Goal: Navigation & Orientation: Find specific page/section

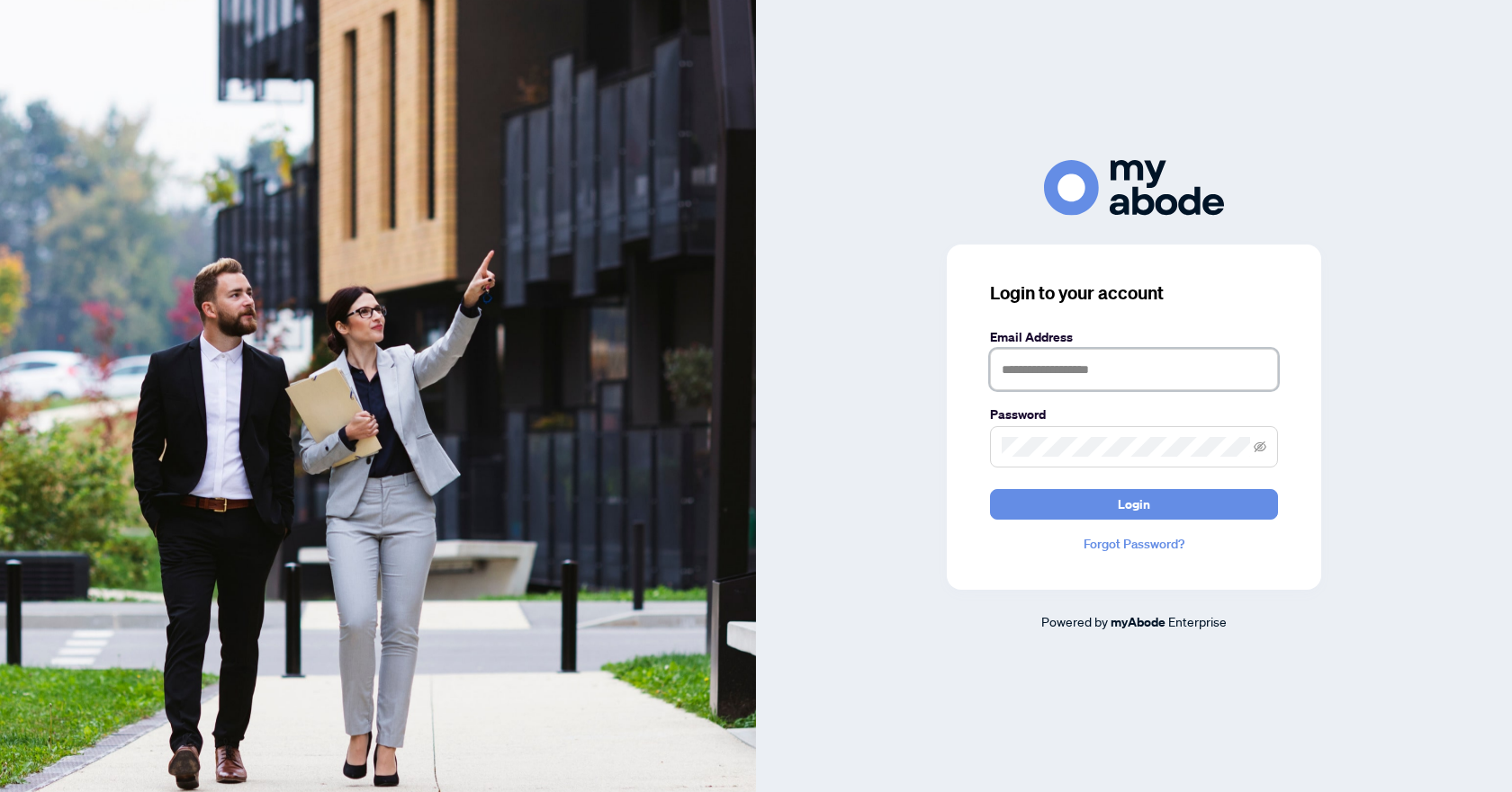
type input "**********"
click at [1027, 506] on button "Login" at bounding box center [1134, 504] width 288 height 30
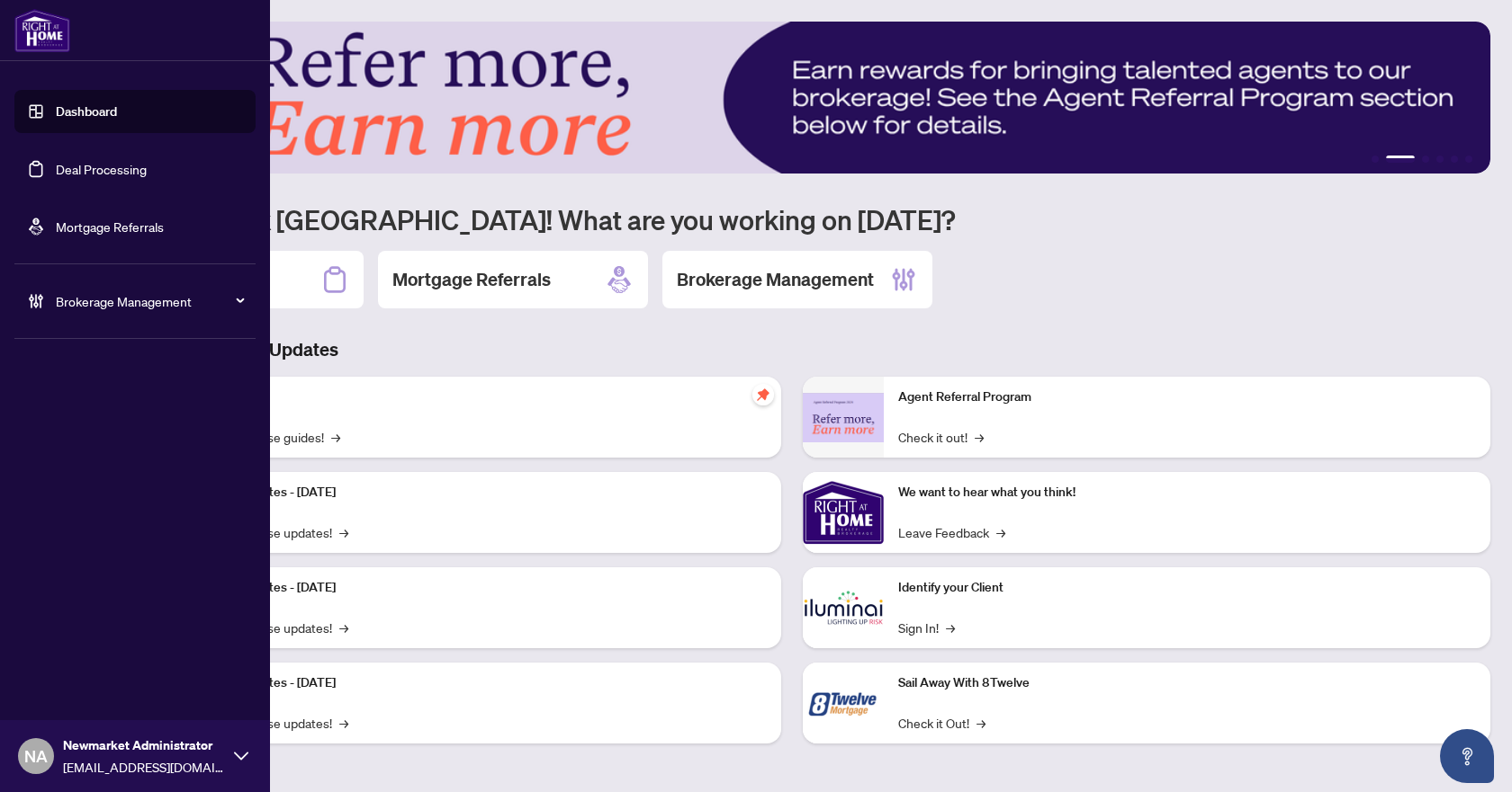
click at [81, 300] on span "Brokerage Management" at bounding box center [149, 301] width 187 height 20
click at [95, 431] on link "Manage Agents" at bounding box center [82, 430] width 89 height 17
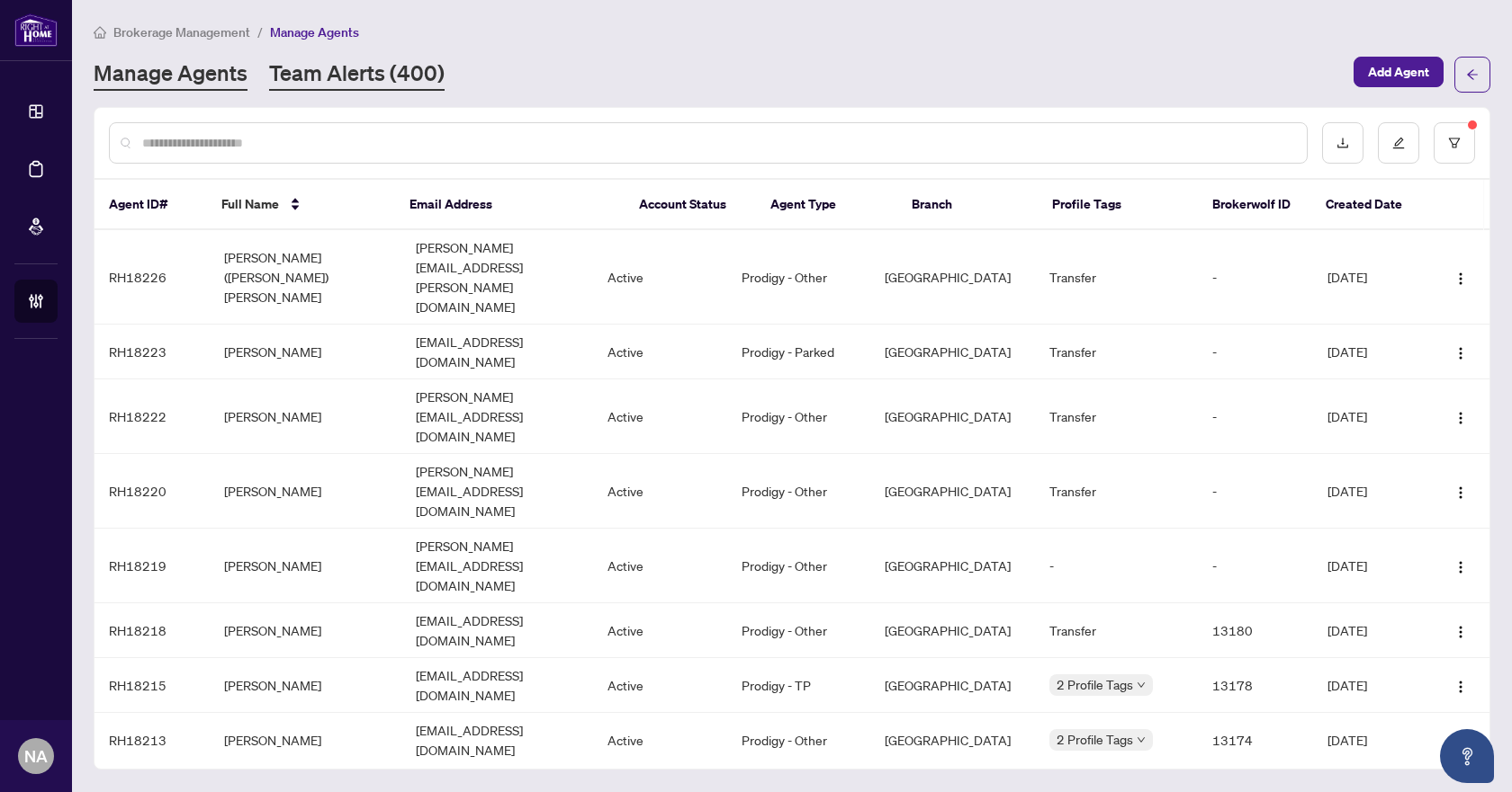
click at [394, 70] on link "Team Alerts (400)" at bounding box center [356, 74] width 175 height 32
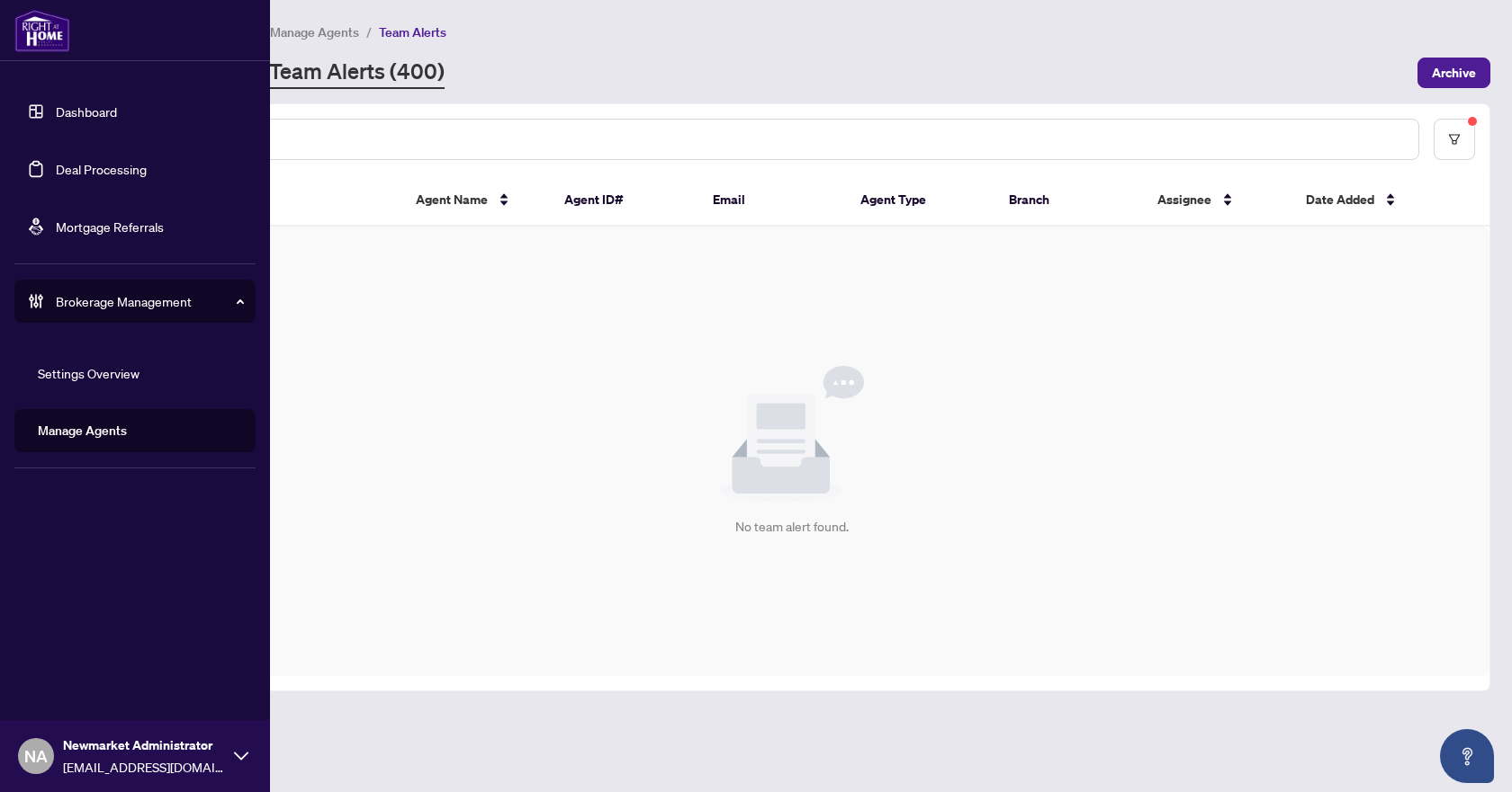
click at [75, 172] on link "Deal Processing" at bounding box center [101, 169] width 91 height 17
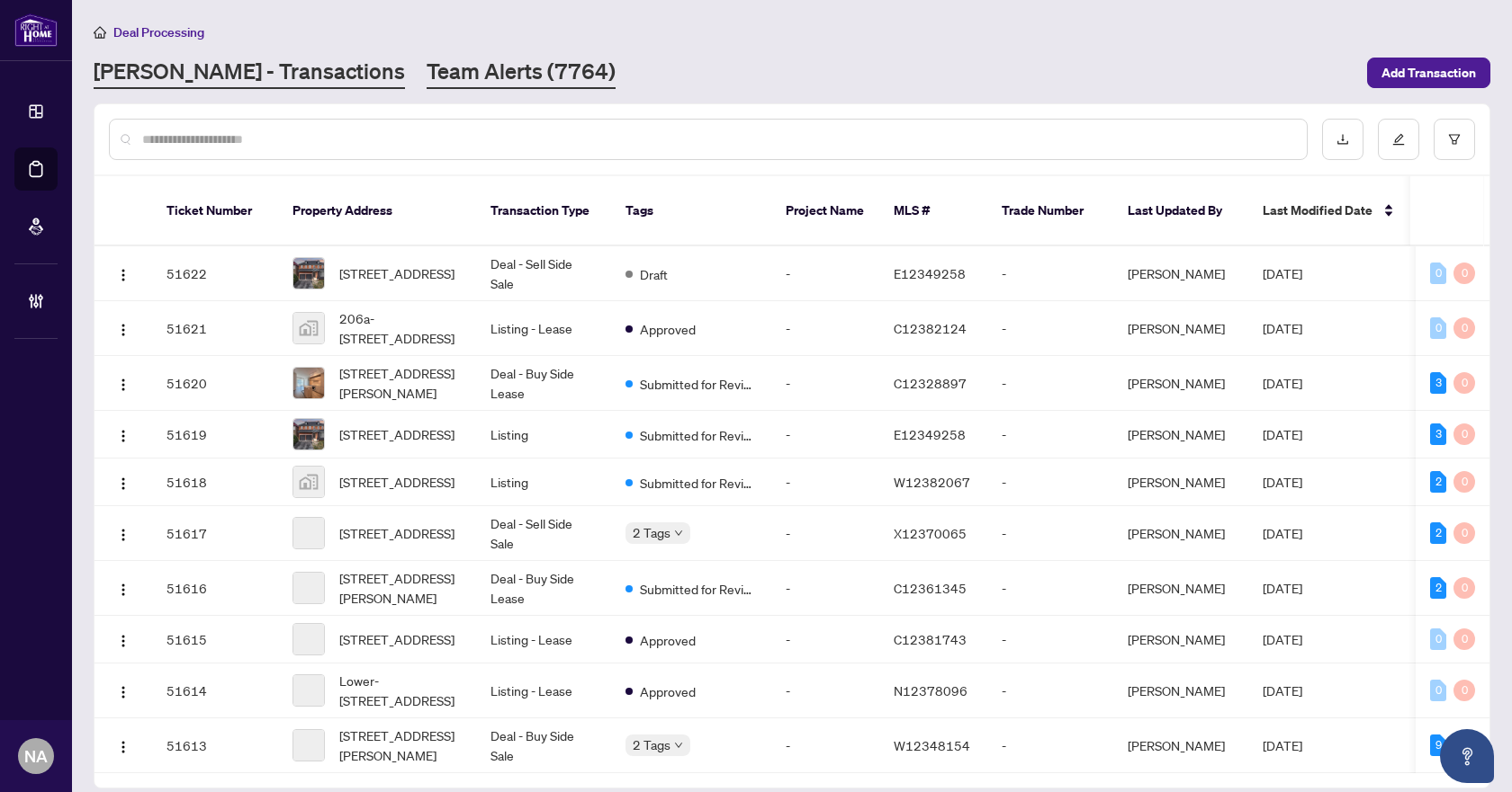
click at [426, 62] on link "Team Alerts (7764)" at bounding box center [520, 72] width 189 height 32
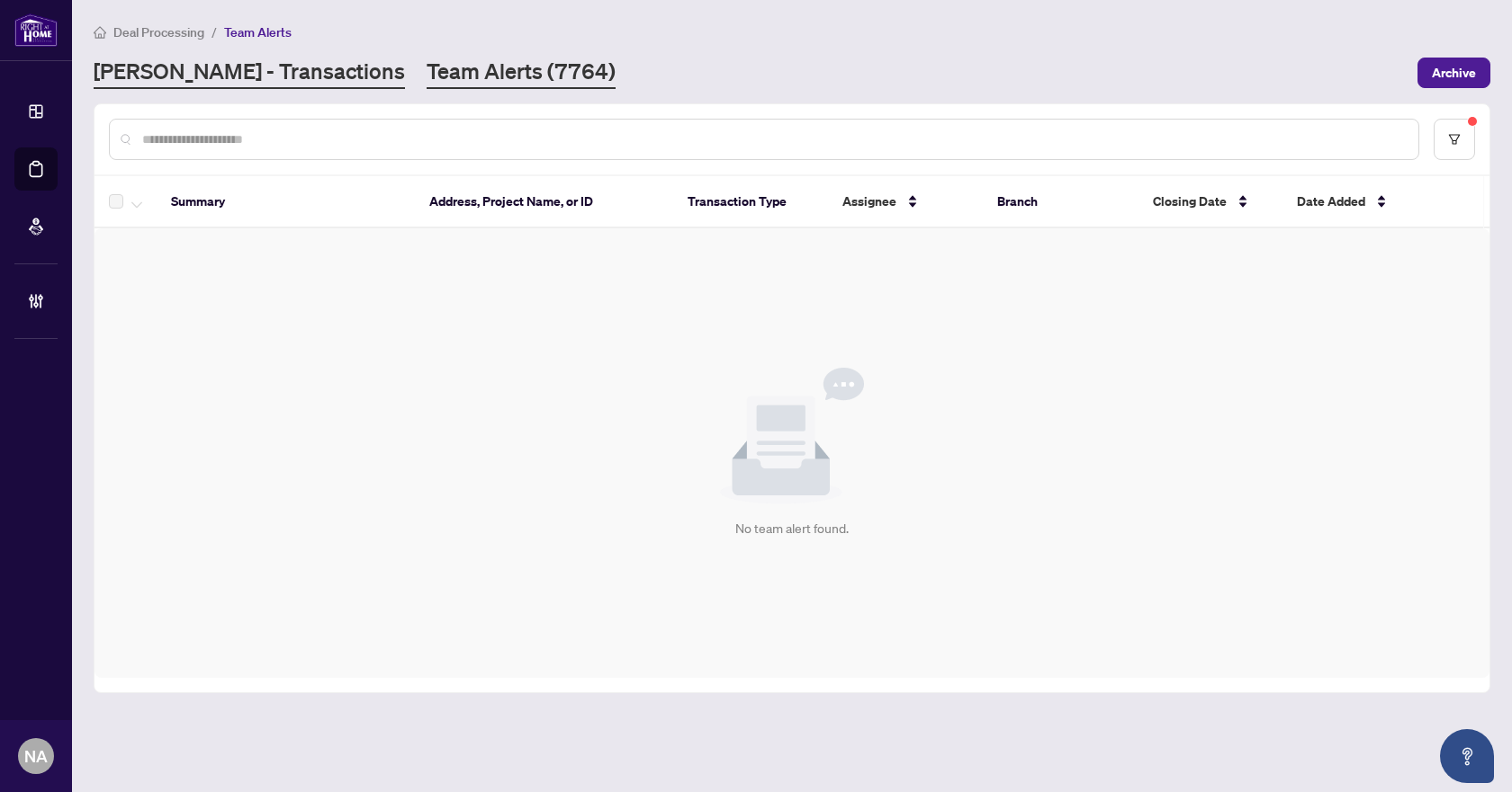
click at [204, 78] on link "RAHR - Transactions" at bounding box center [249, 72] width 311 height 32
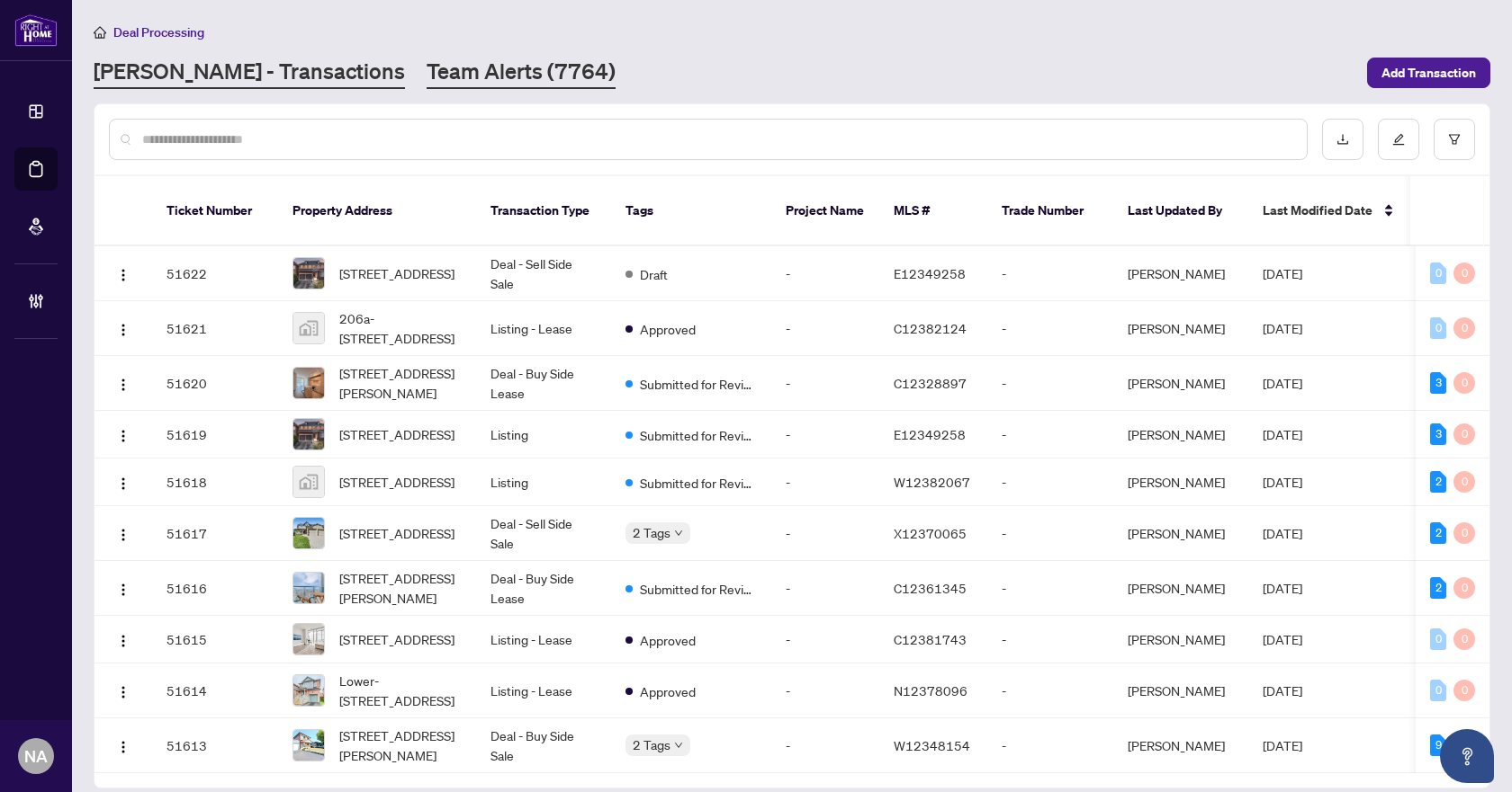
click at [426, 71] on link "Team Alerts (7764)" at bounding box center [520, 72] width 189 height 32
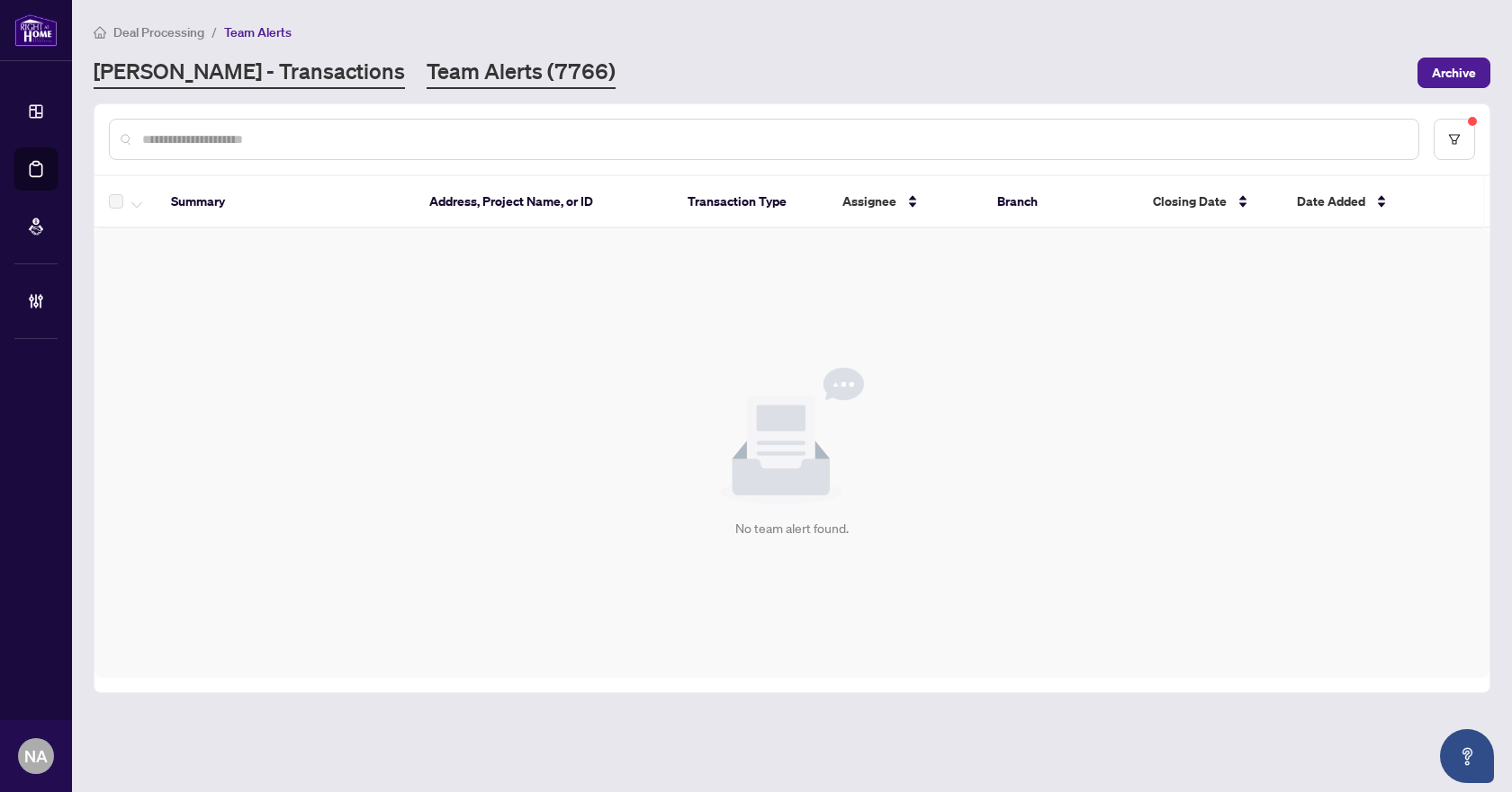
click at [190, 66] on link "RAHR - Transactions" at bounding box center [249, 72] width 311 height 32
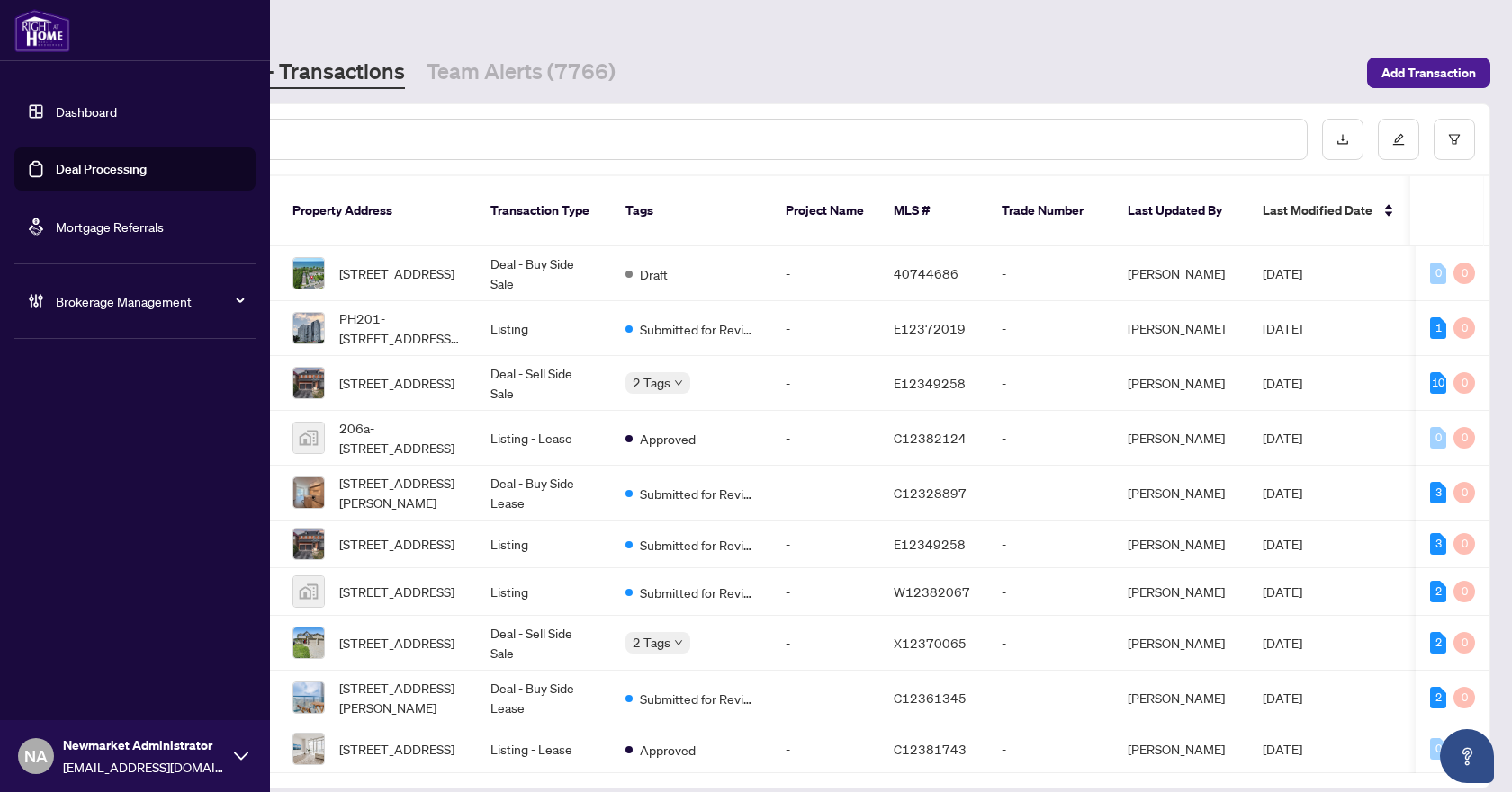
click at [61, 302] on span "Brokerage Management" at bounding box center [149, 301] width 187 height 20
click at [73, 429] on link "Manage Agents" at bounding box center [82, 430] width 89 height 17
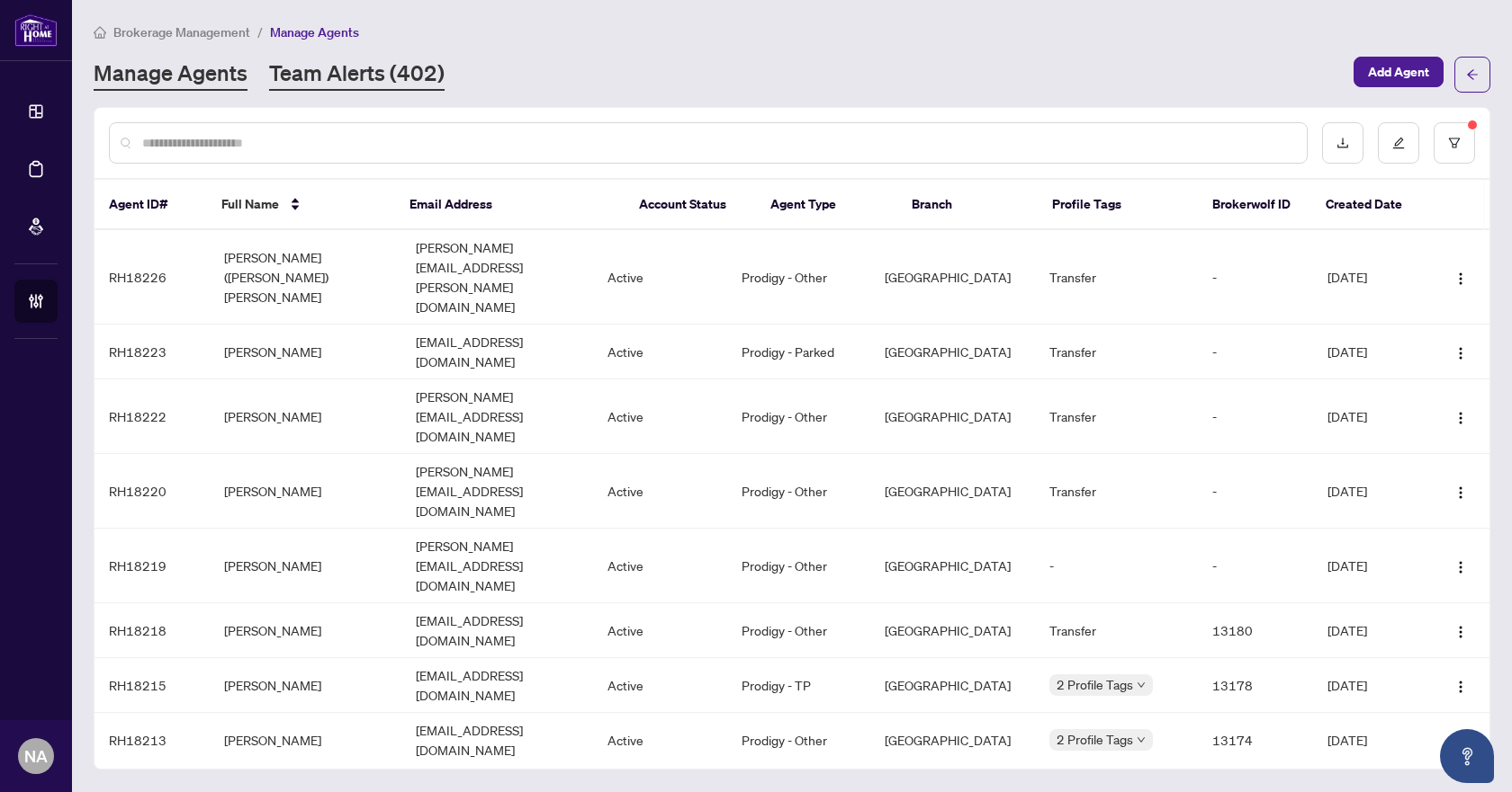
click at [358, 72] on link "Team Alerts (402)" at bounding box center [356, 74] width 175 height 32
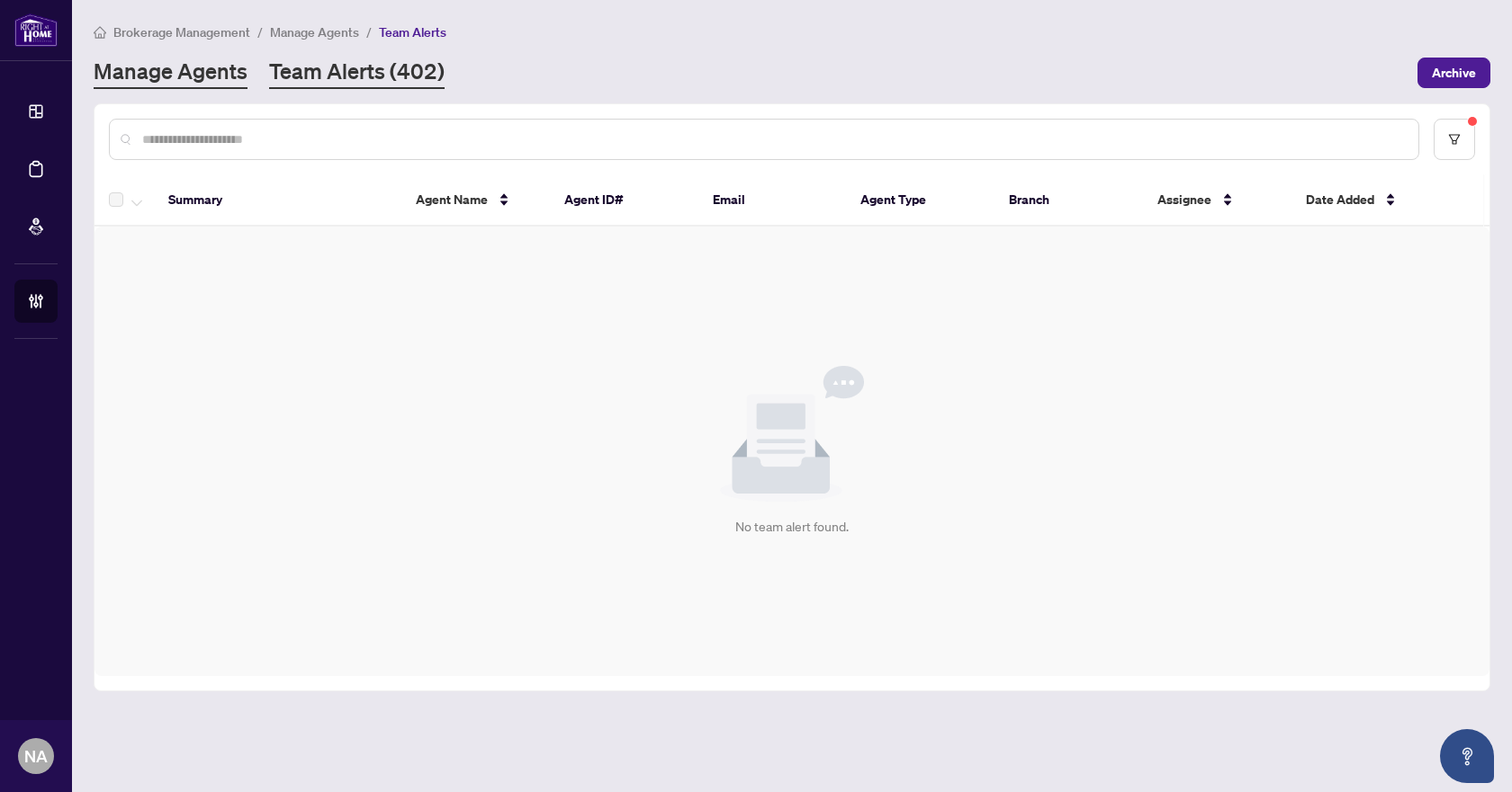
click at [227, 77] on link "Manage Agents" at bounding box center [170, 72] width 154 height 32
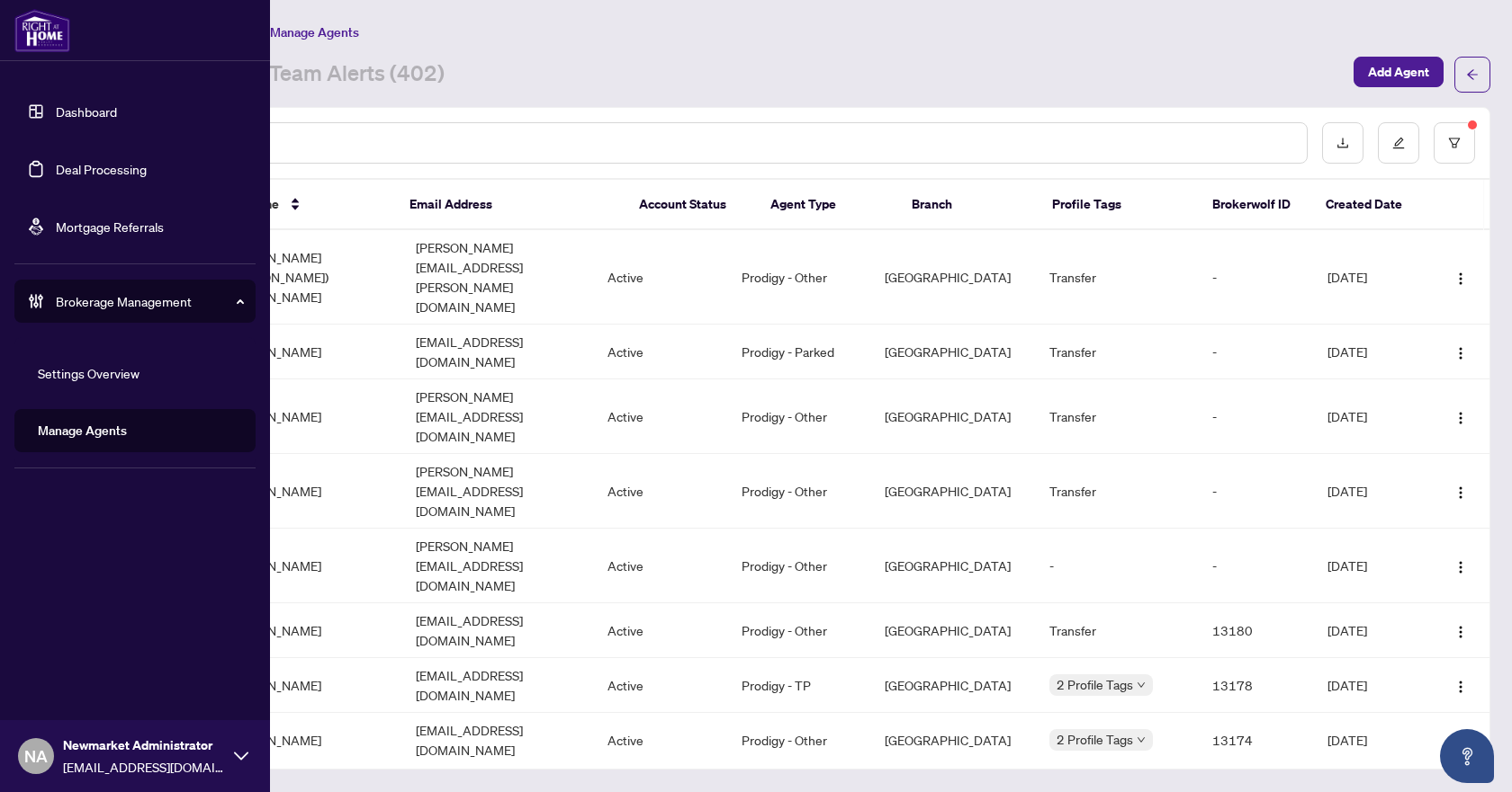
click at [60, 174] on link "Deal Processing" at bounding box center [101, 169] width 91 height 17
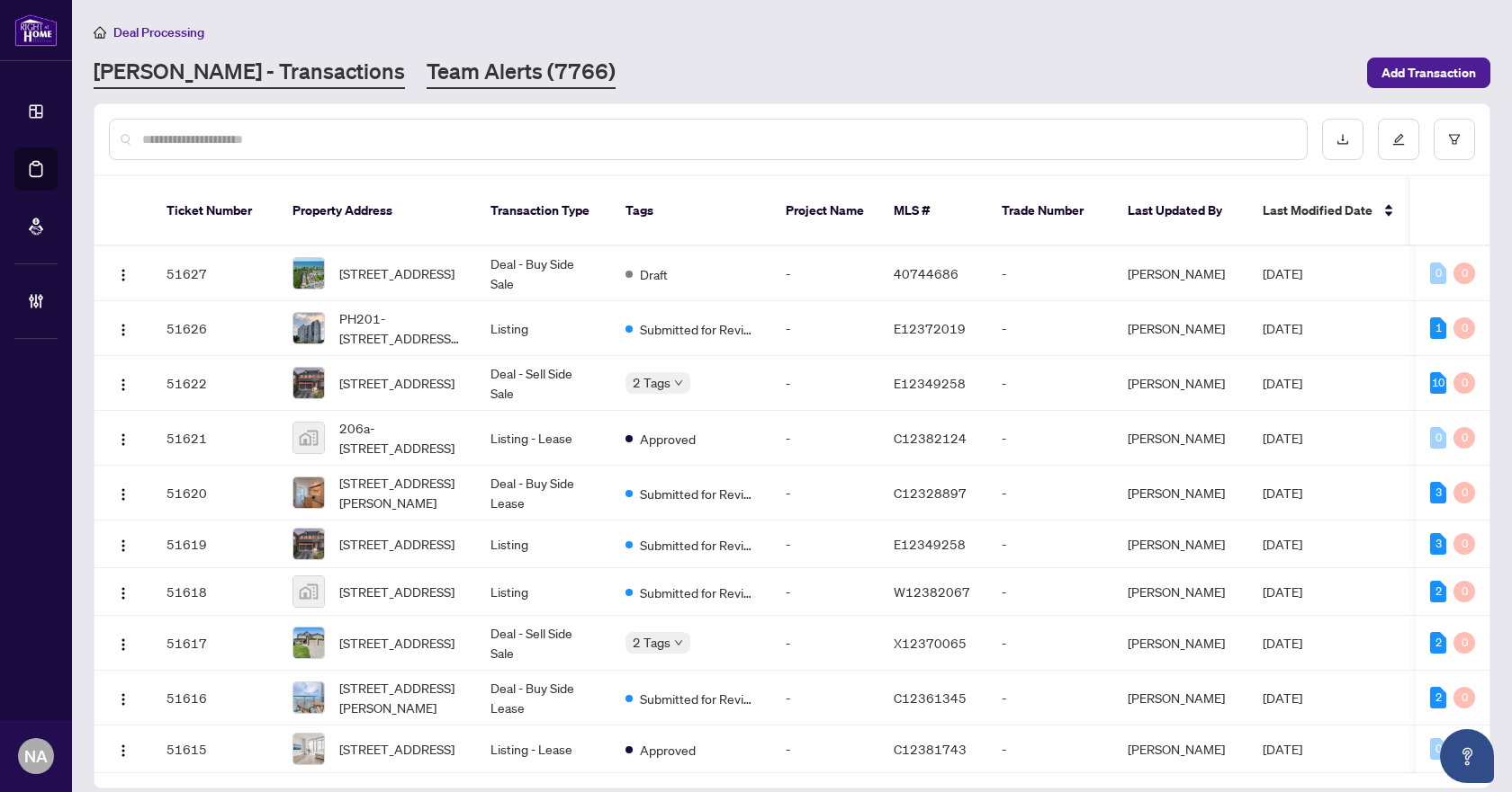
click at [426, 68] on link "Team Alerts (7766)" at bounding box center [520, 72] width 189 height 32
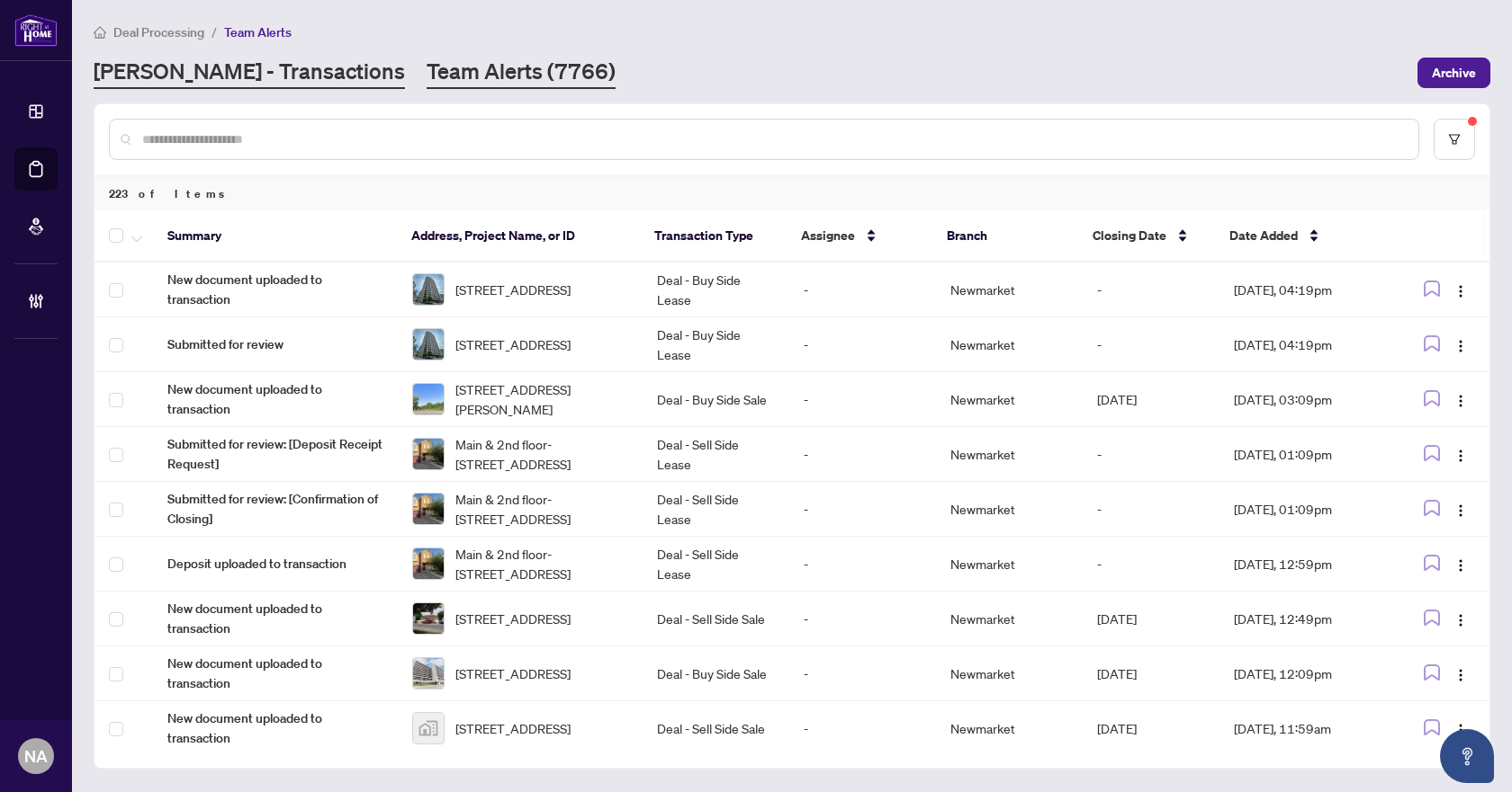
click at [200, 63] on link "RAHR - Transactions" at bounding box center [249, 72] width 311 height 32
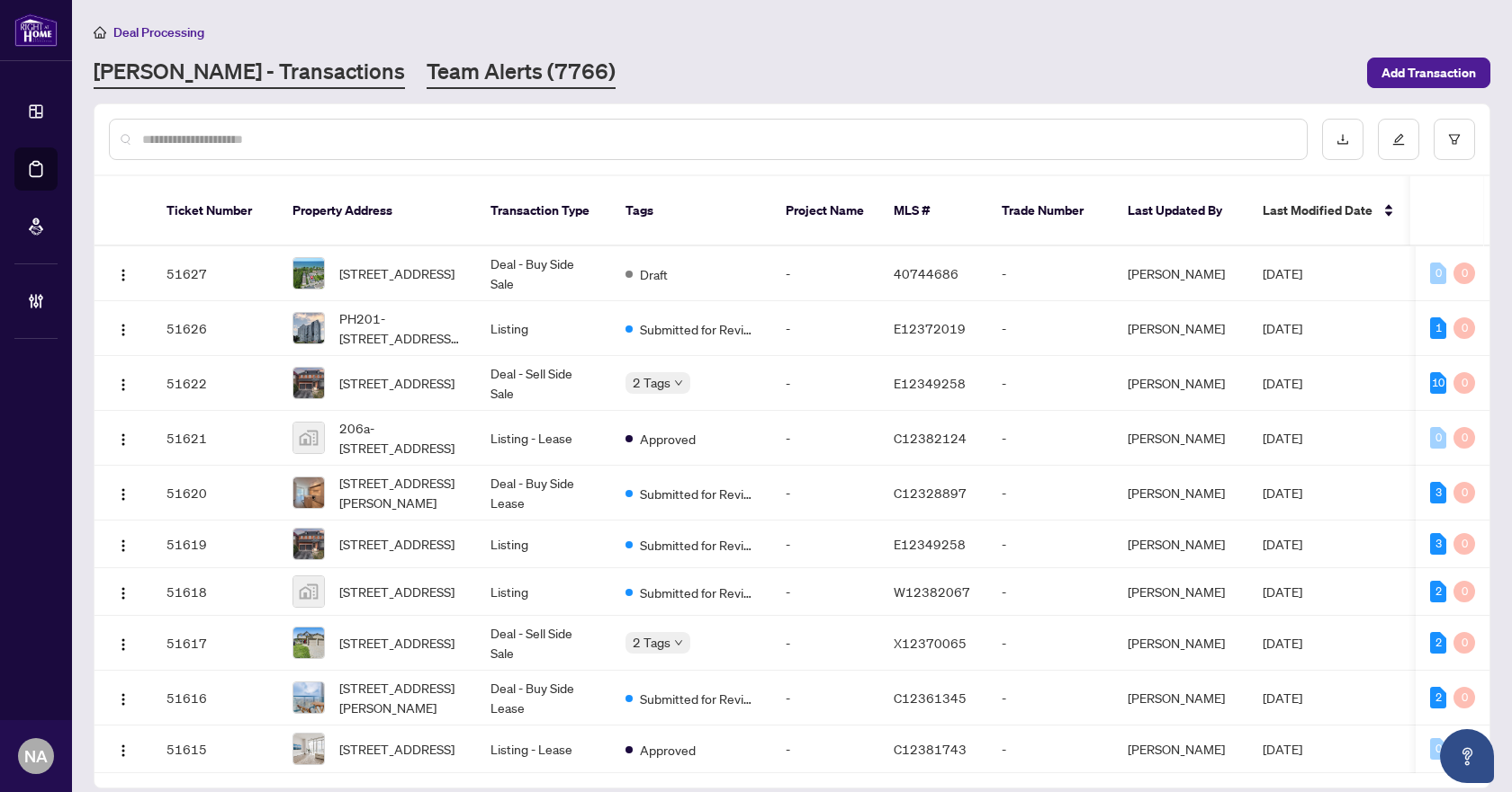
click at [428, 73] on link "Team Alerts (7766)" at bounding box center [520, 72] width 189 height 32
